Goal: Transaction & Acquisition: Purchase product/service

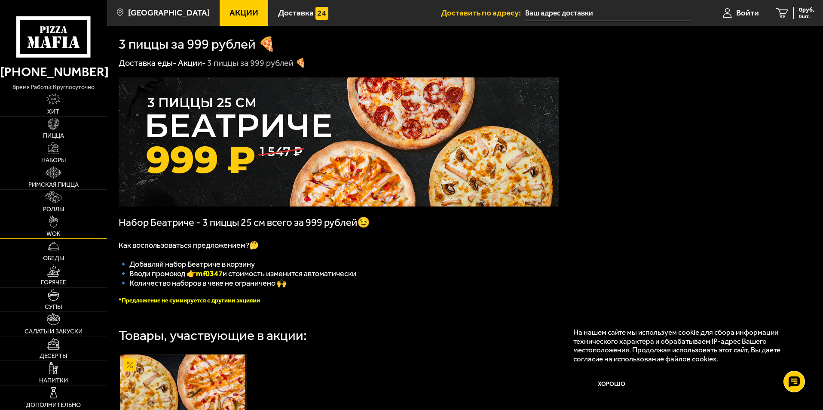
click at [77, 222] on link "WOK" at bounding box center [53, 226] width 107 height 24
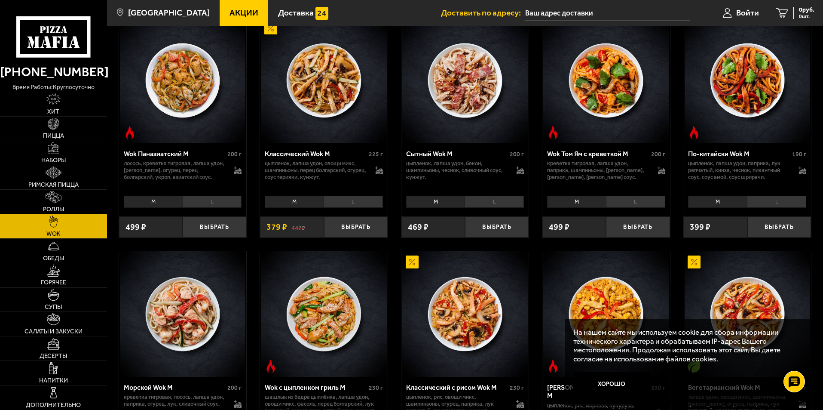
scroll to position [473, 0]
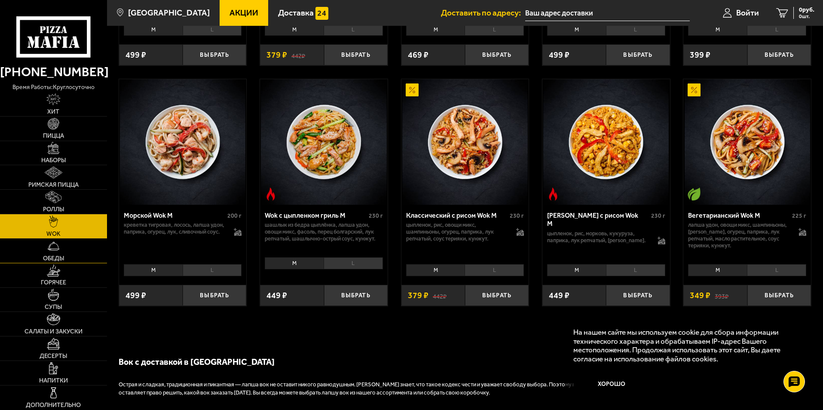
click at [89, 253] on link "Обеды" at bounding box center [53, 251] width 107 height 24
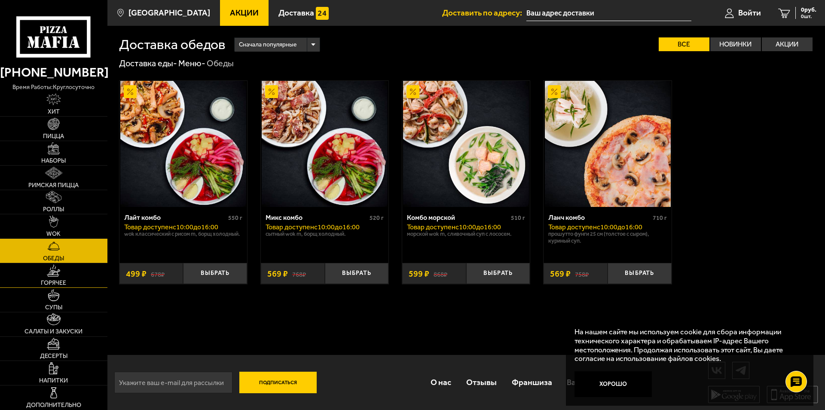
click at [86, 277] on link "Горячее" at bounding box center [53, 275] width 107 height 24
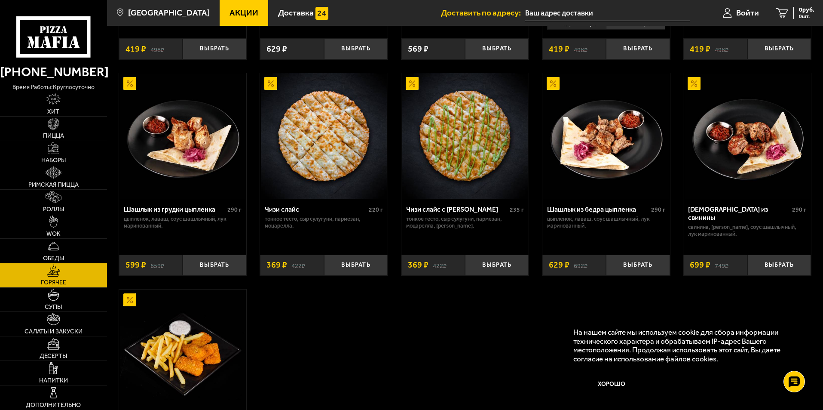
scroll to position [516, 0]
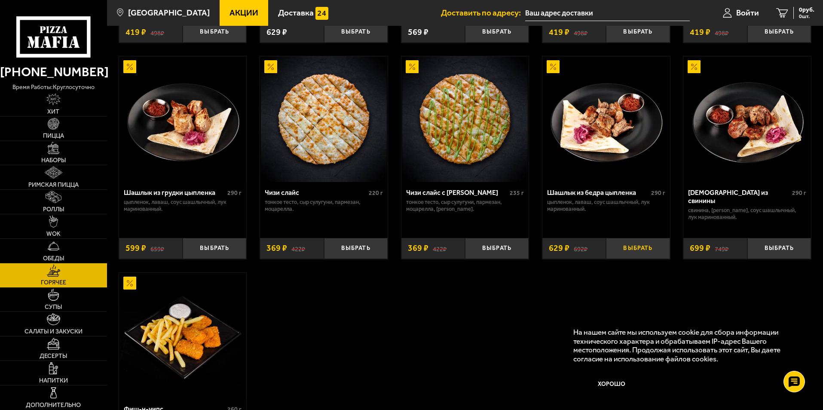
click at [642, 254] on button "Выбрать" at bounding box center [638, 248] width 64 height 21
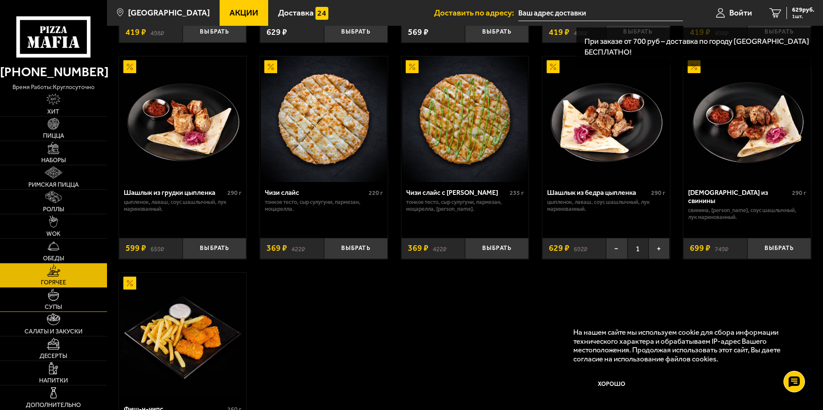
click at [80, 302] on link "Супы" at bounding box center [53, 300] width 107 height 24
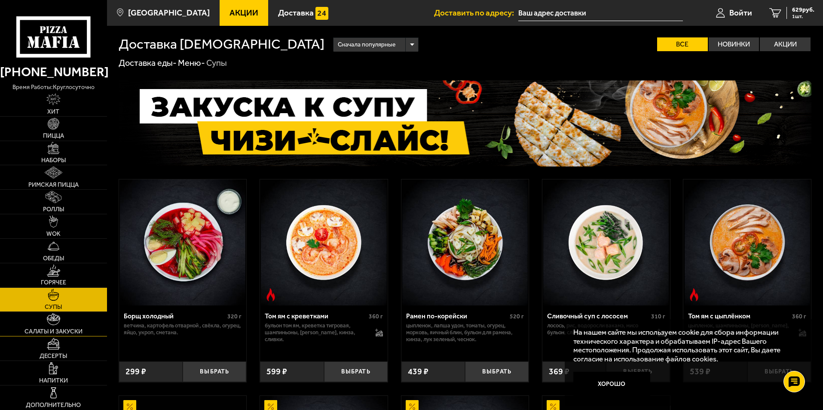
click at [76, 319] on link "Салаты и закуски" at bounding box center [53, 324] width 107 height 24
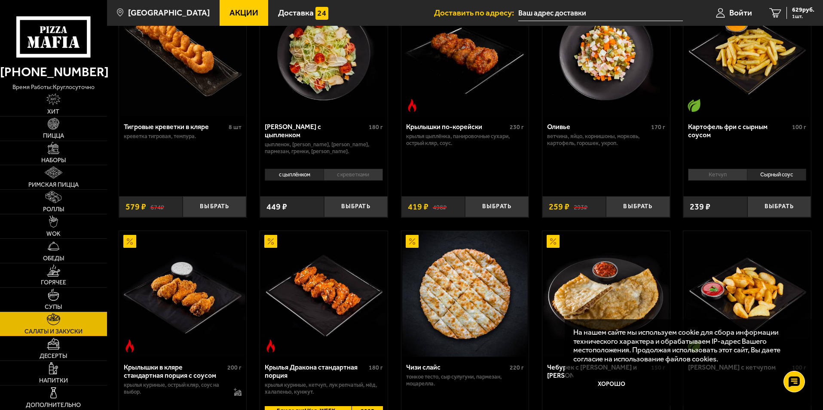
scroll to position [172, 0]
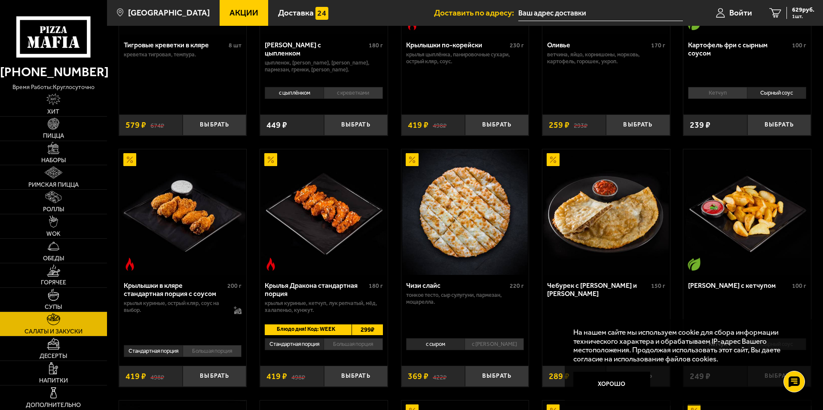
click at [536, 144] on div "Тигровые креветки в кляре 8 шт креветка тигровая, темпура. Выбрать 674 ₽ 579 ₽ …" at bounding box center [465, 256] width 716 height 718
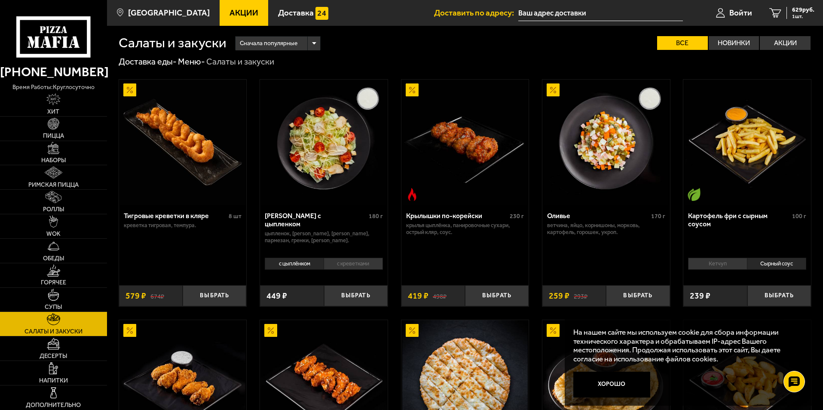
scroll to position [0, 0]
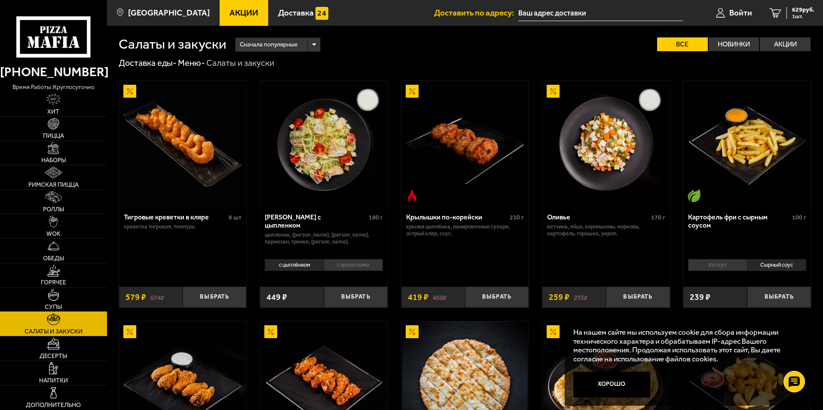
click at [81, 300] on link "Супы" at bounding box center [53, 300] width 107 height 24
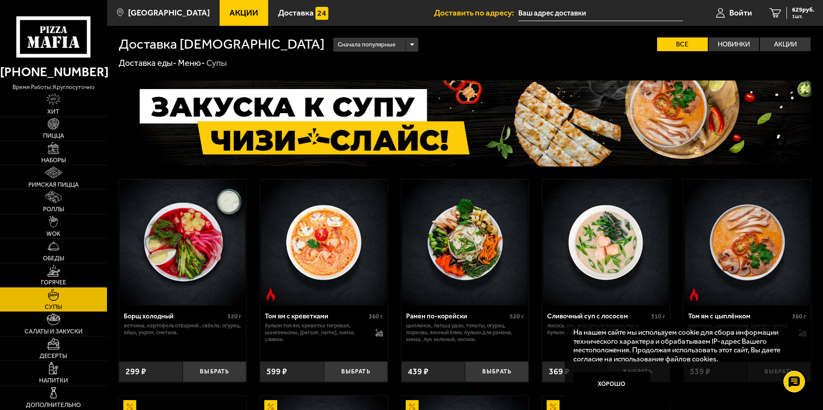
click at [78, 275] on link "Горячее" at bounding box center [53, 275] width 107 height 24
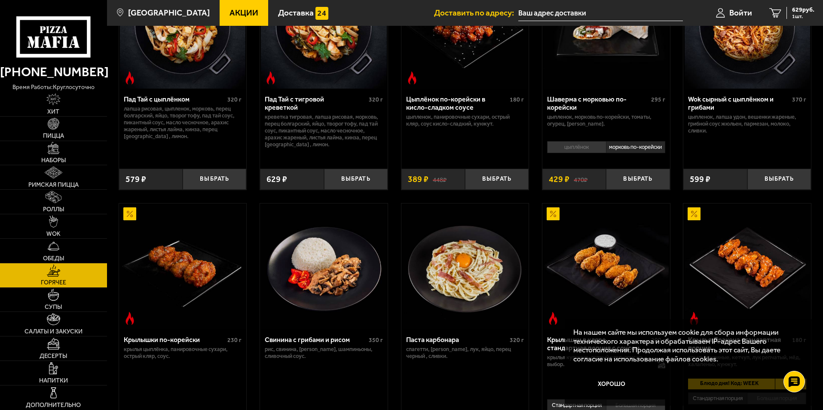
scroll to position [27, 0]
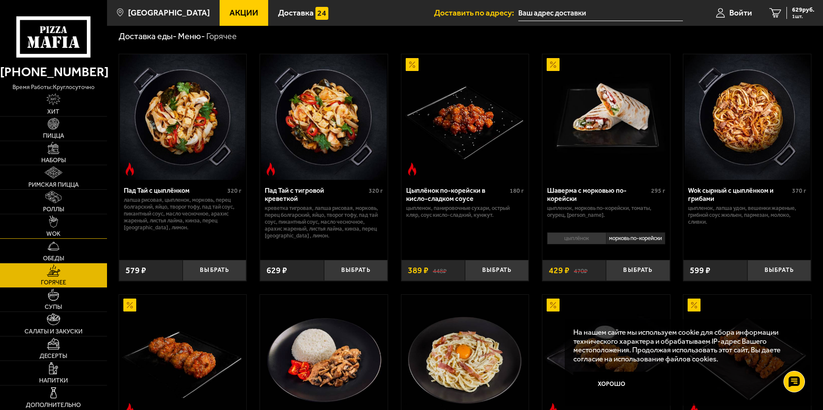
click at [68, 226] on link "WOK" at bounding box center [53, 226] width 107 height 24
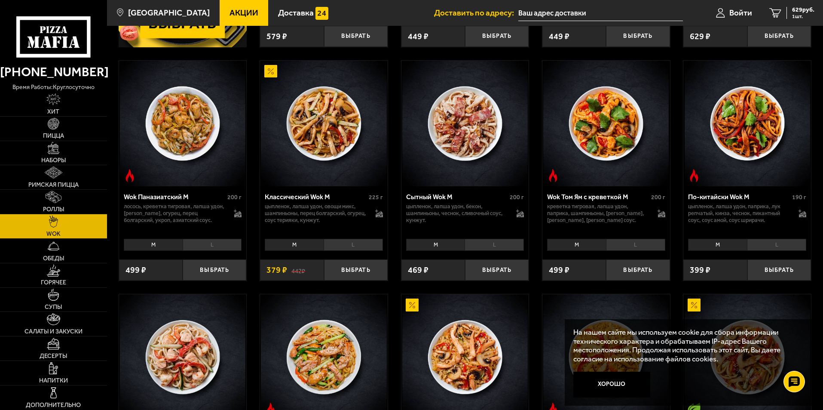
scroll to position [430, 0]
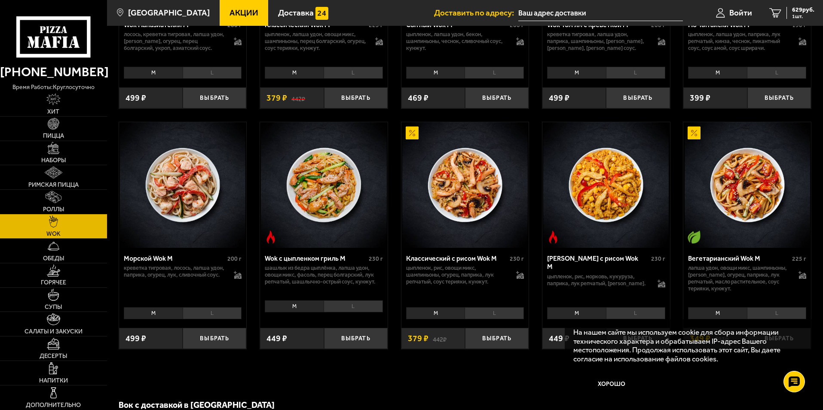
click at [472, 214] on img at bounding box center [465, 185] width 126 height 126
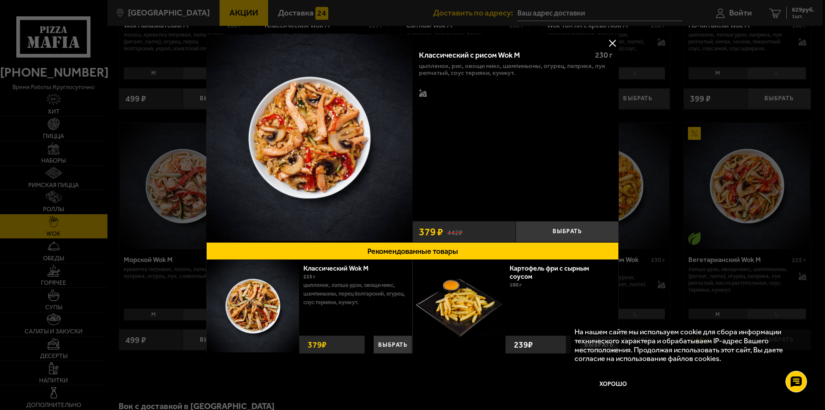
click at [612, 43] on button at bounding box center [612, 43] width 13 height 13
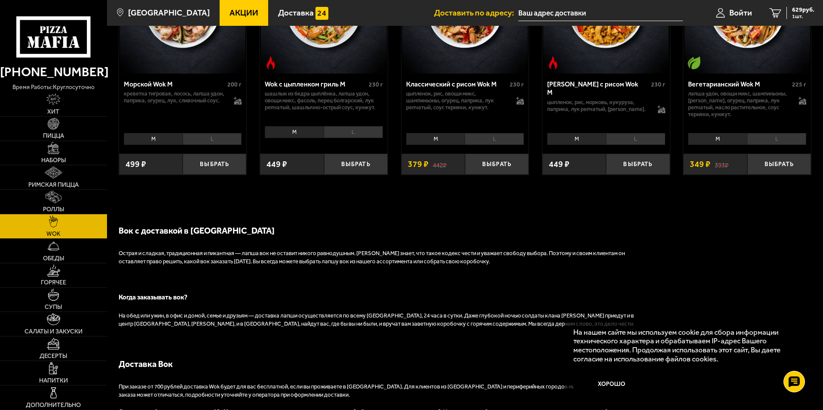
scroll to position [387, 0]
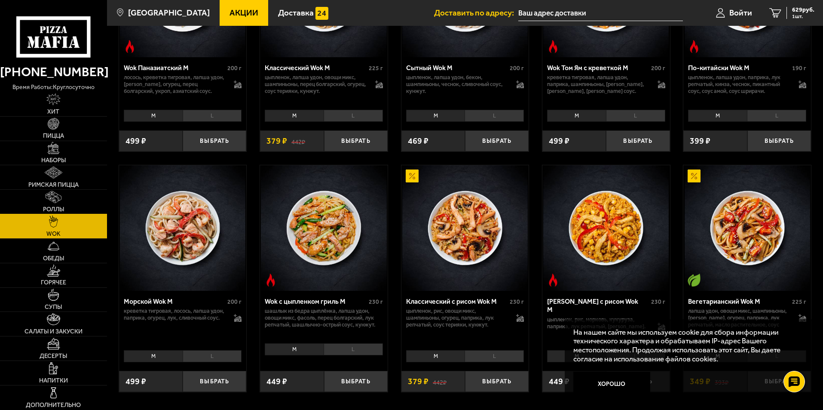
click at [64, 203] on link "Роллы" at bounding box center [53, 202] width 107 height 24
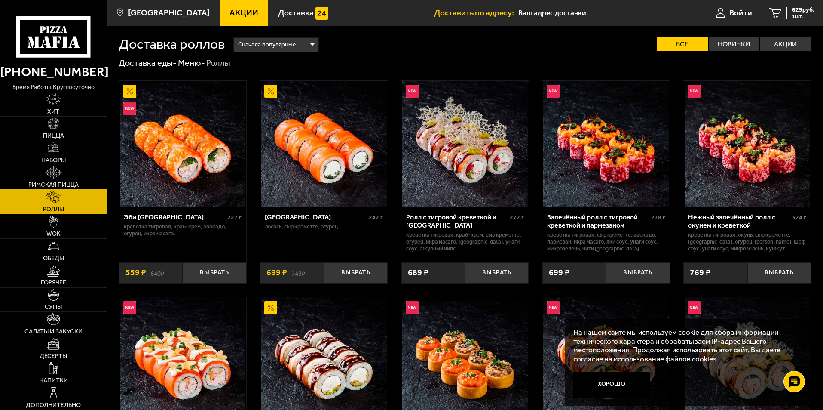
click at [63, 178] on link "Римская пицца" at bounding box center [53, 177] width 107 height 24
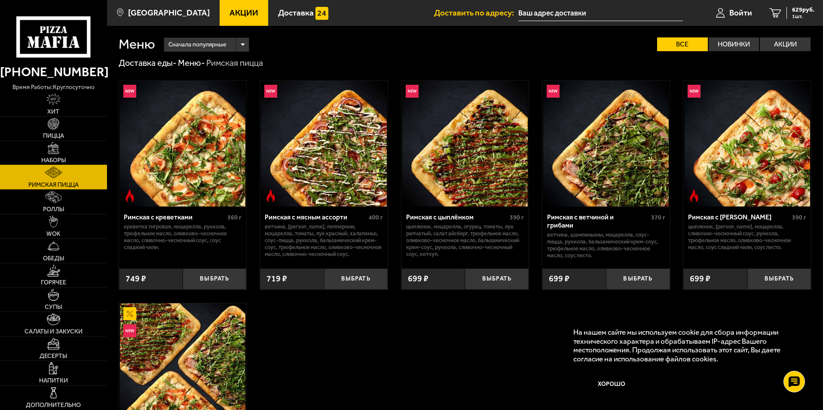
click at [69, 155] on link "Наборы" at bounding box center [53, 153] width 107 height 24
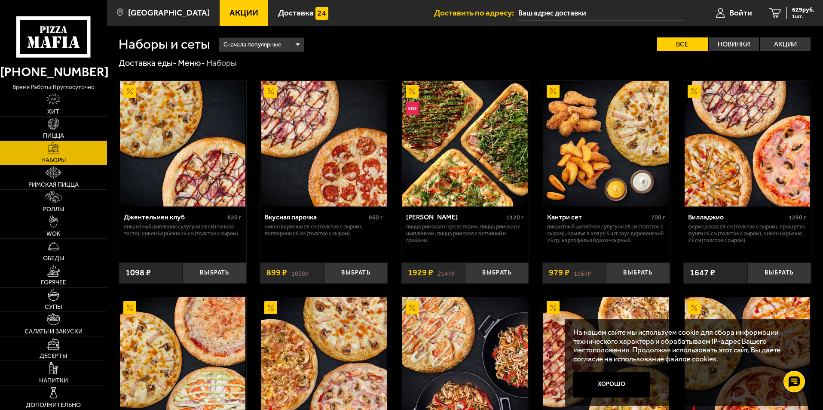
click at [71, 130] on link "Пицца" at bounding box center [53, 129] width 107 height 24
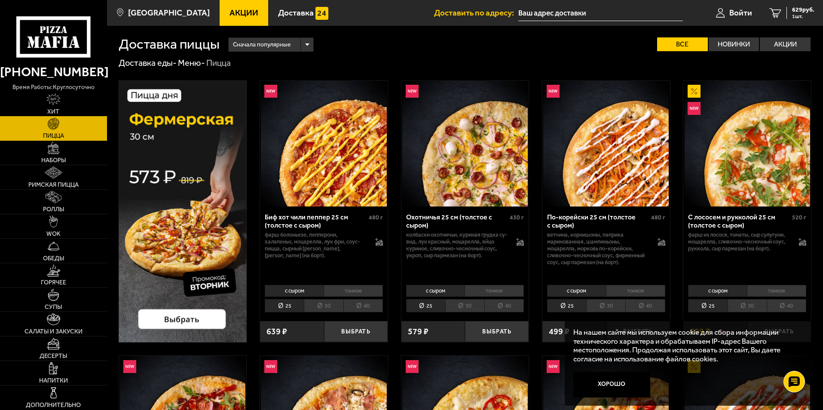
click at [67, 100] on link "Хит" at bounding box center [53, 104] width 107 height 24
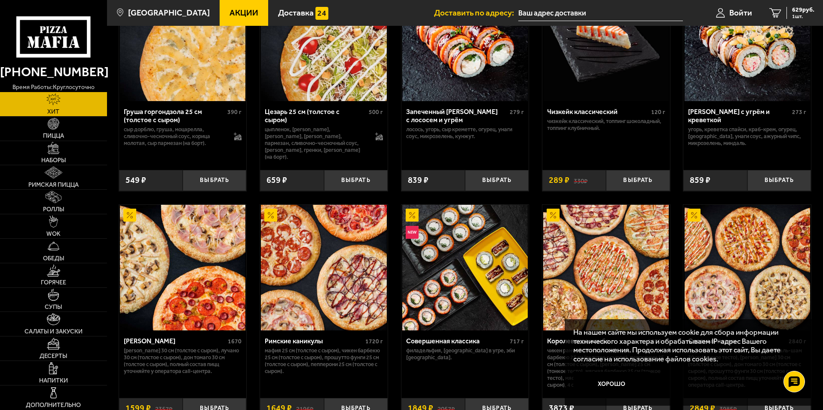
scroll to position [387, 0]
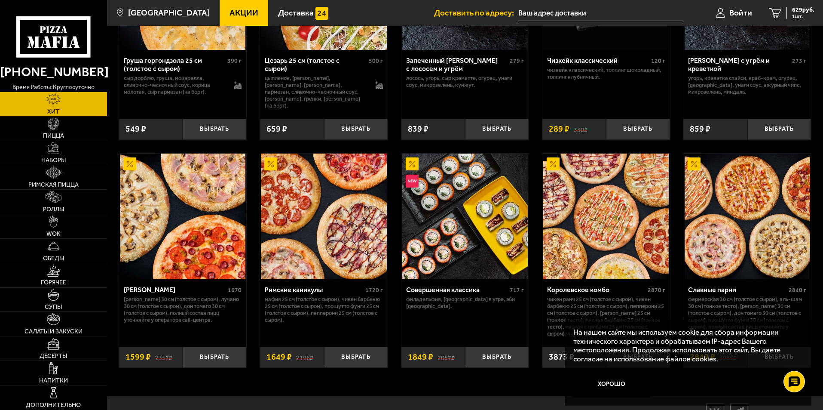
click at [396, 149] on div "Аль-Шам 25 см (толстое с сыром) 490 г цыпленок, лук репчатый, салат айсберг, то…" at bounding box center [465, 31] width 716 height 698
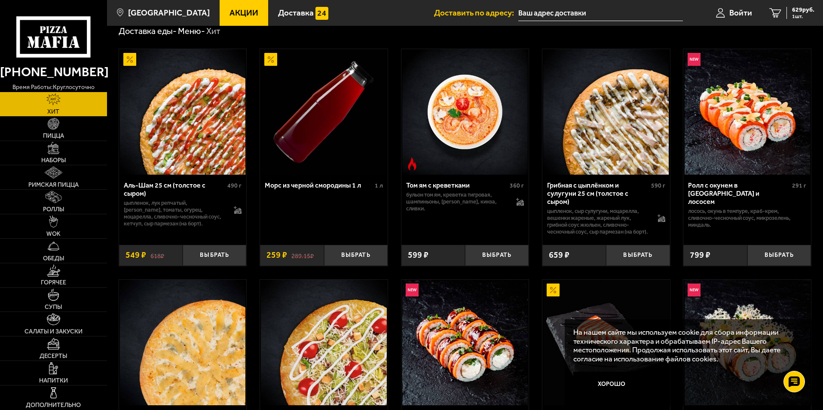
scroll to position [0, 0]
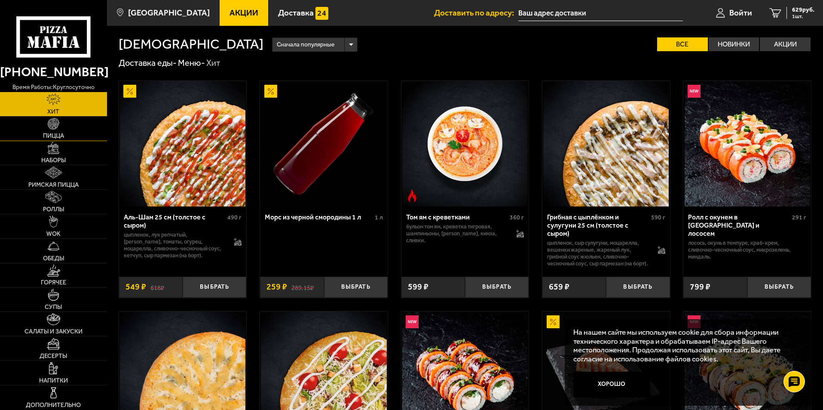
click at [67, 129] on link "Пицца" at bounding box center [53, 129] width 107 height 24
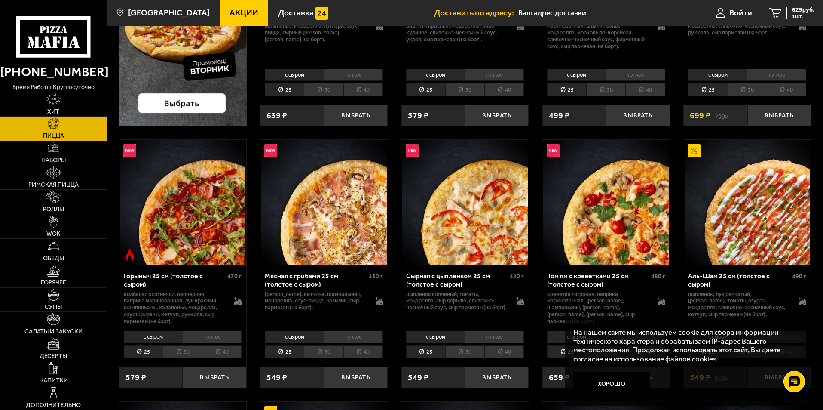
scroll to position [258, 0]
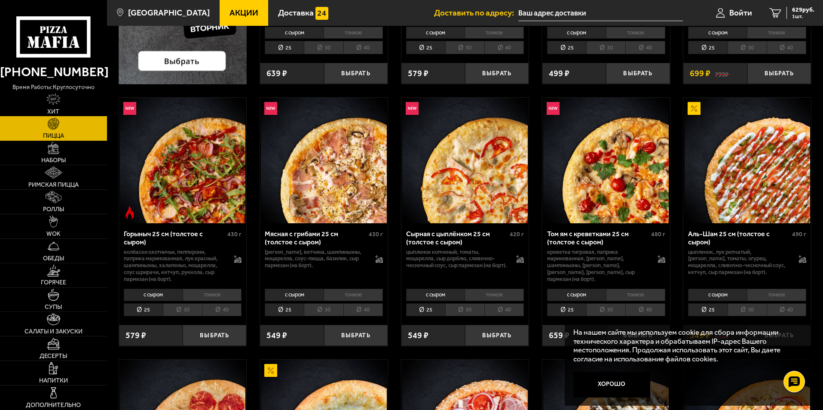
click at [56, 103] on img at bounding box center [53, 99] width 15 height 12
